Goal: Task Accomplishment & Management: Manage account settings

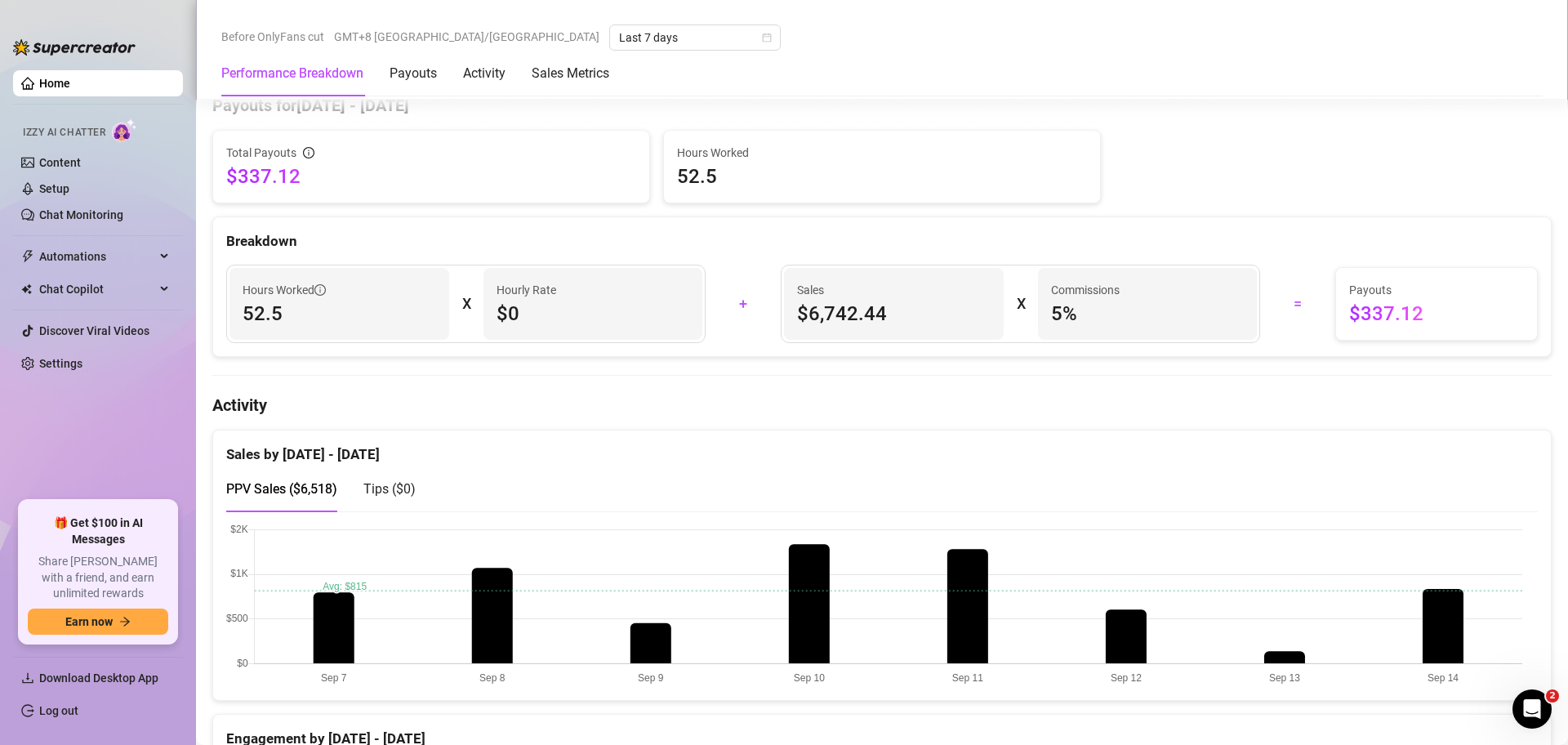
scroll to position [510, 0]
click at [78, 714] on link "Log out" at bounding box center [58, 710] width 39 height 13
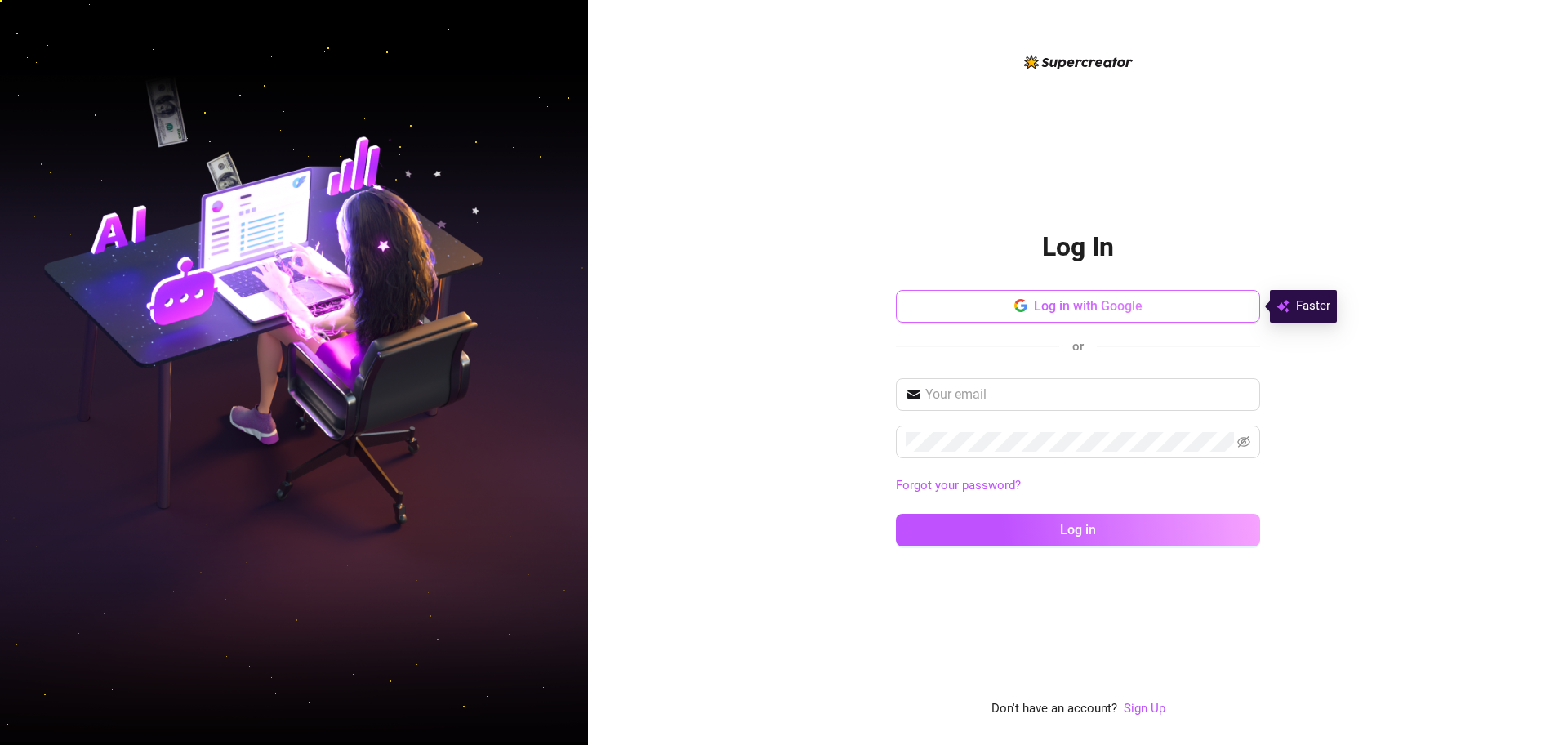
click at [1185, 311] on button "Log in with Google" at bounding box center [1078, 307] width 364 height 33
click at [1091, 316] on button "Log in with Google" at bounding box center [1078, 307] width 364 height 33
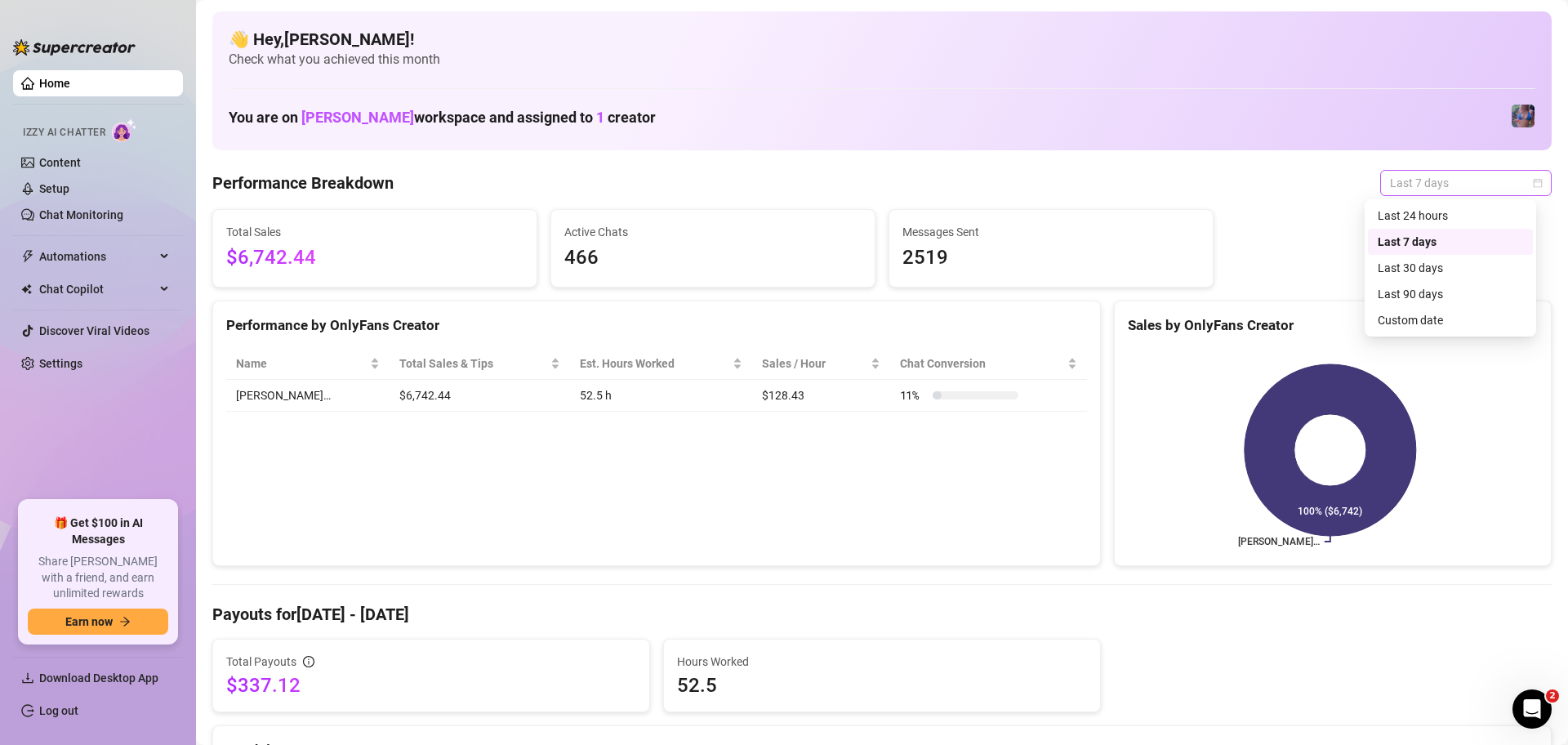
click at [1456, 189] on span "Last 7 days" at bounding box center [1465, 183] width 152 height 25
click at [1449, 219] on div "Last 24 hours" at bounding box center [1450, 216] width 146 height 18
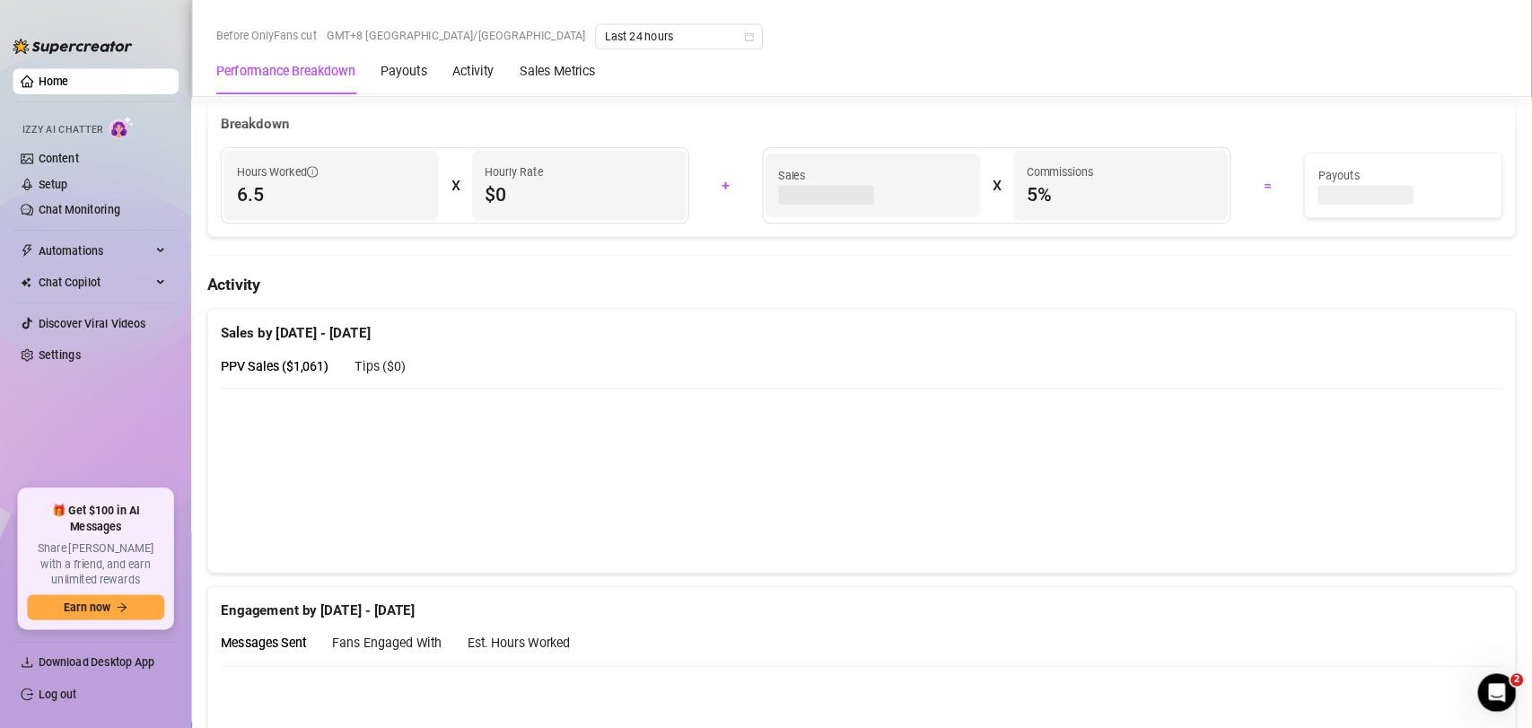
scroll to position [640, 0]
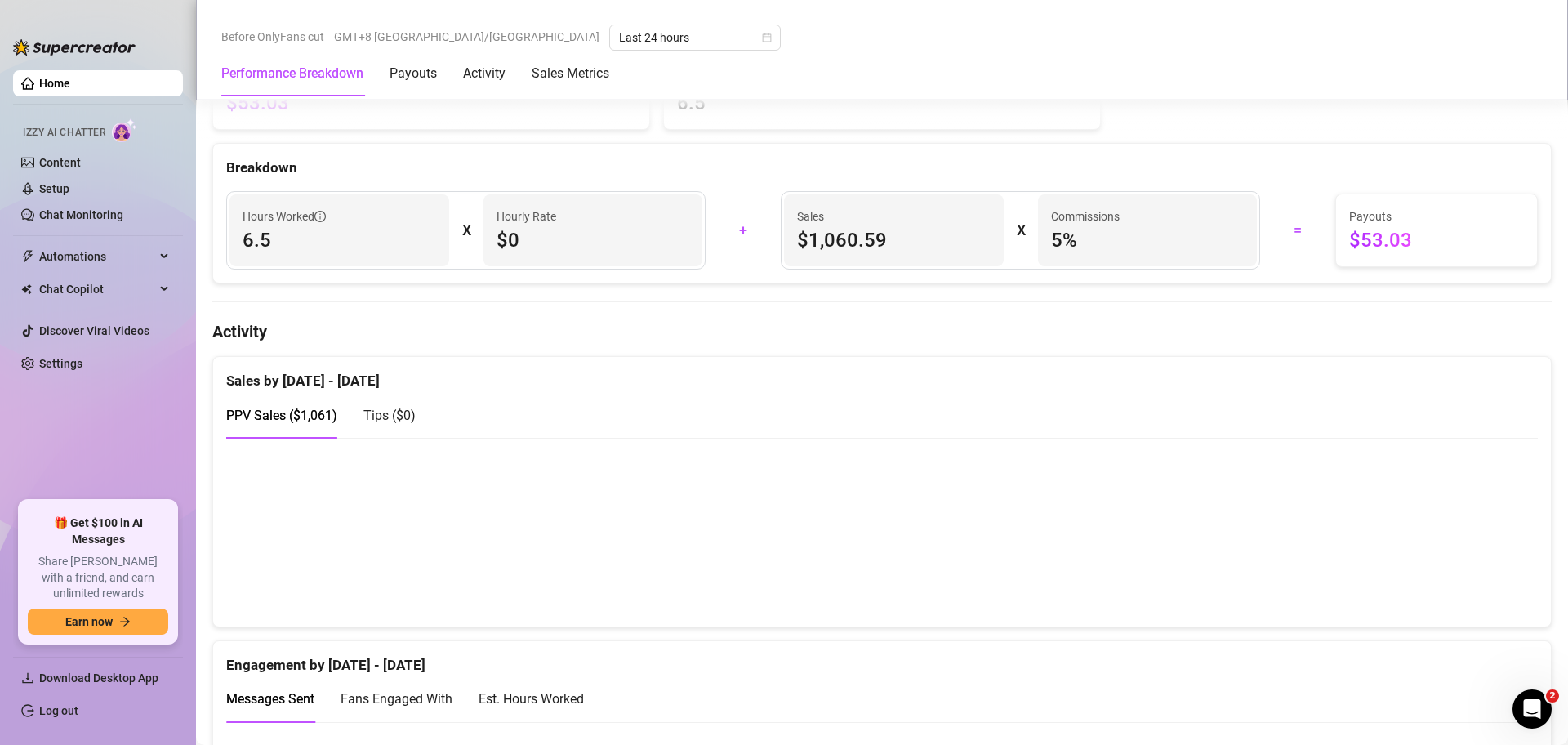
click at [1220, 544] on canvas at bounding box center [874, 532] width 1296 height 164
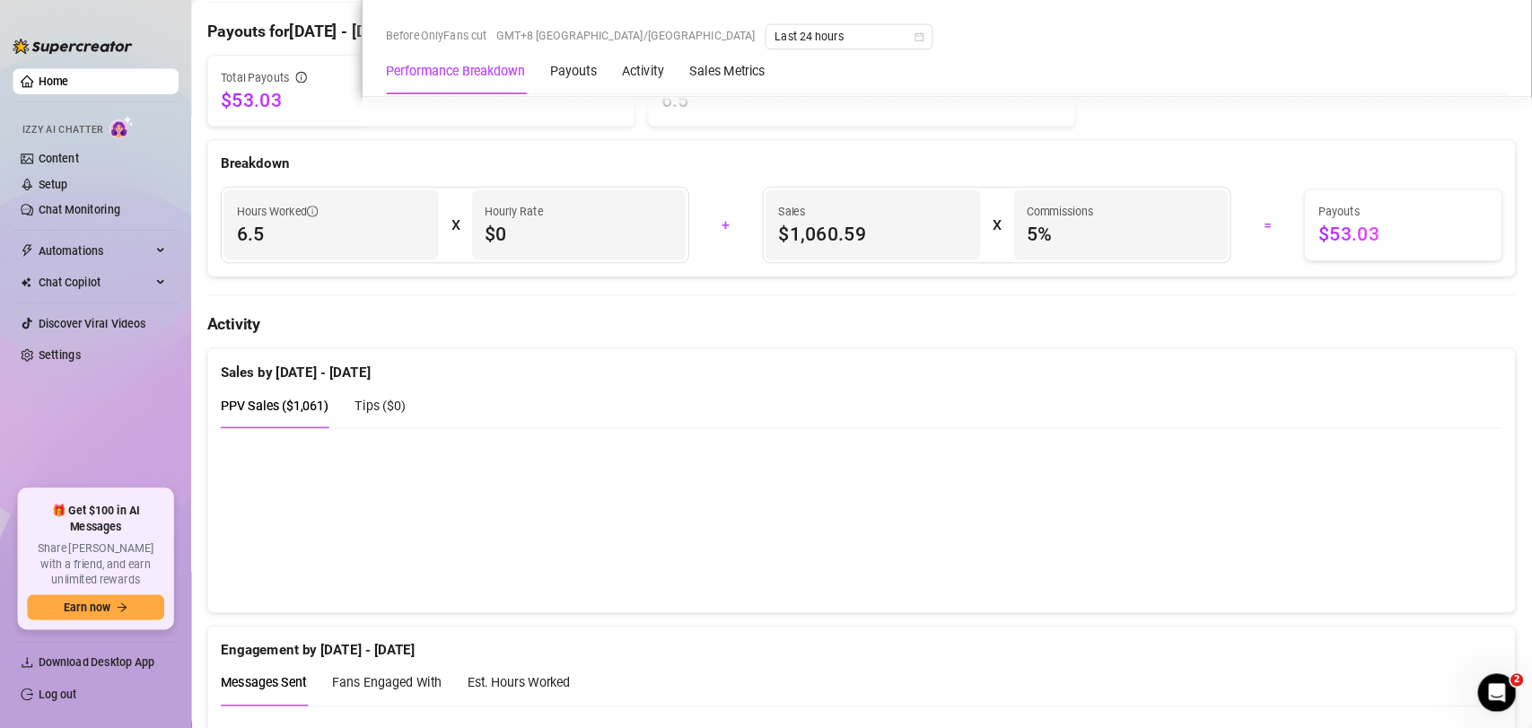
scroll to position [639, 0]
